Goal: Find specific page/section: Find specific page/section

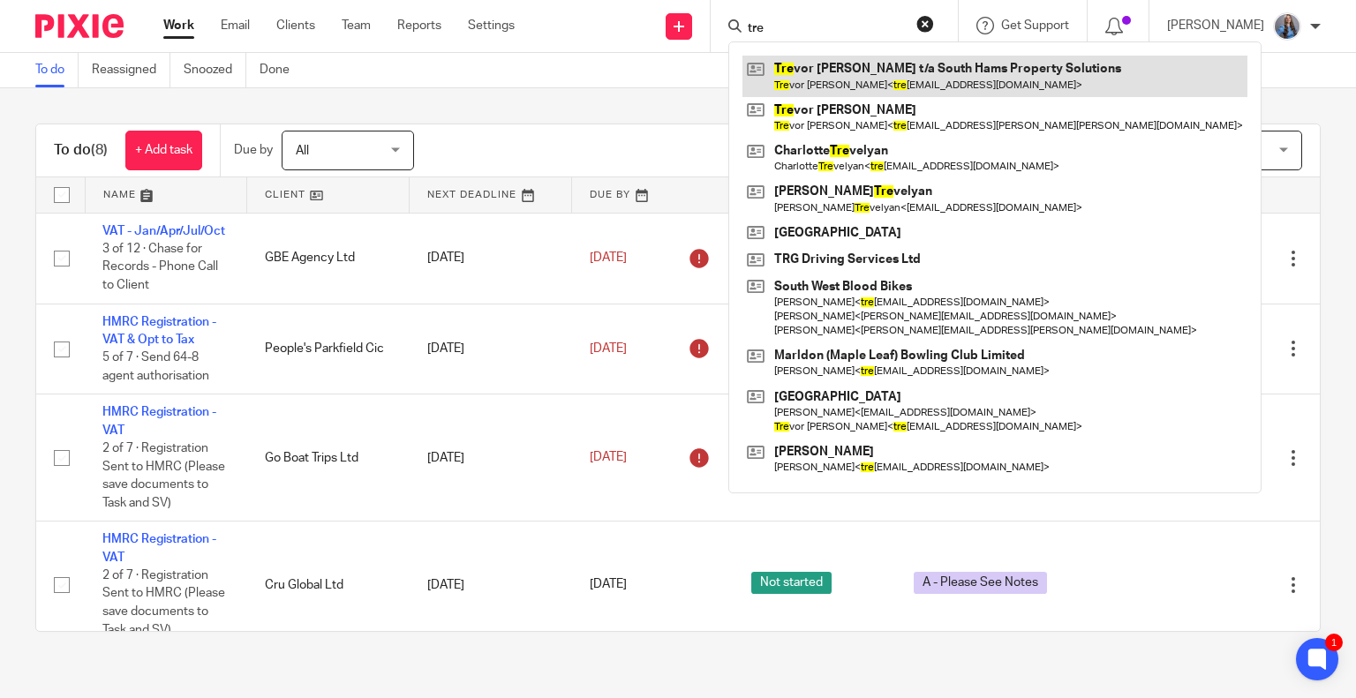
type input "tre"
click at [898, 94] on link at bounding box center [994, 76] width 505 height 41
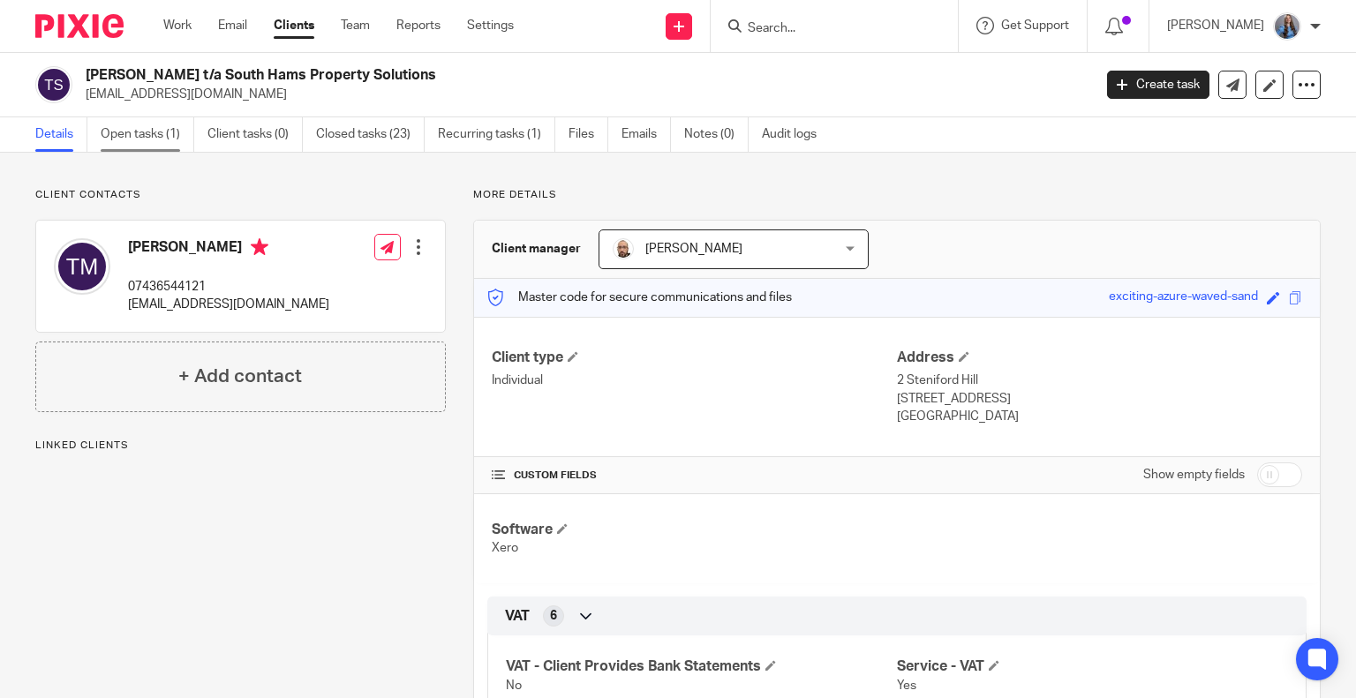
click at [152, 131] on link "Open tasks (1)" at bounding box center [148, 134] width 94 height 34
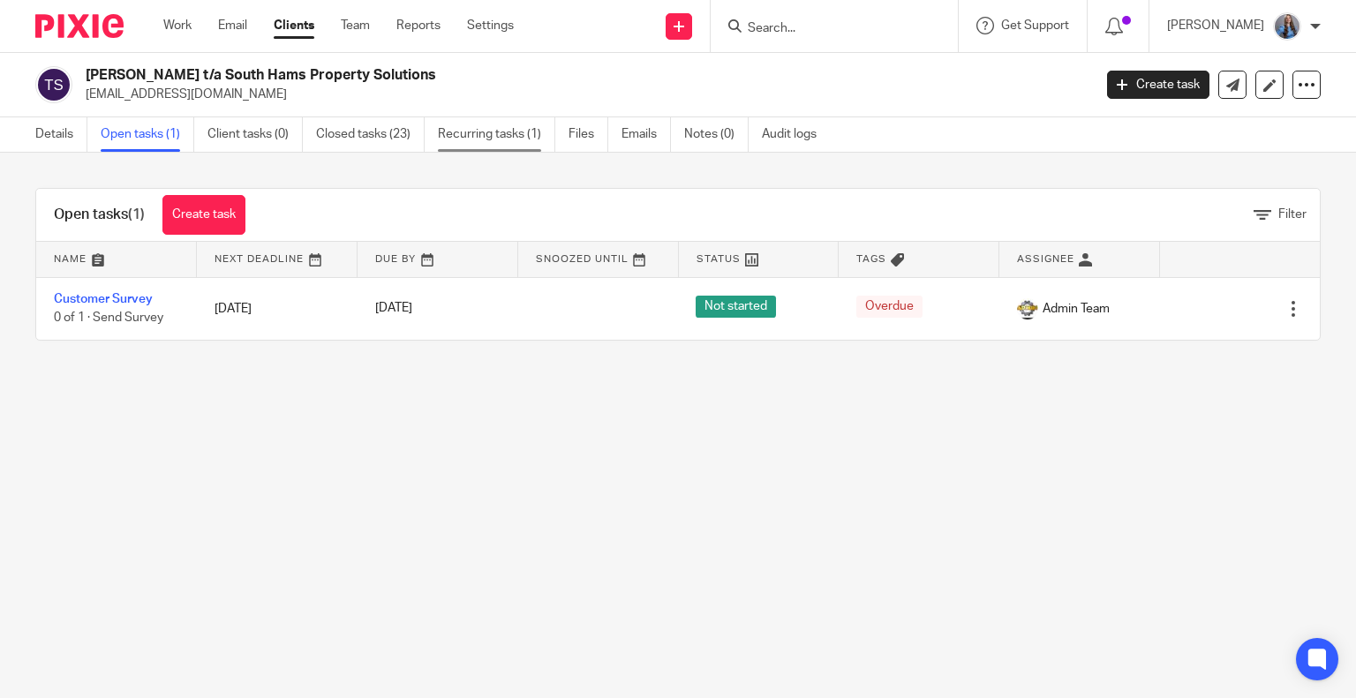
click at [470, 132] on link "Recurring tasks (1)" at bounding box center [496, 134] width 117 height 34
